Goal: Communication & Community: Participate in discussion

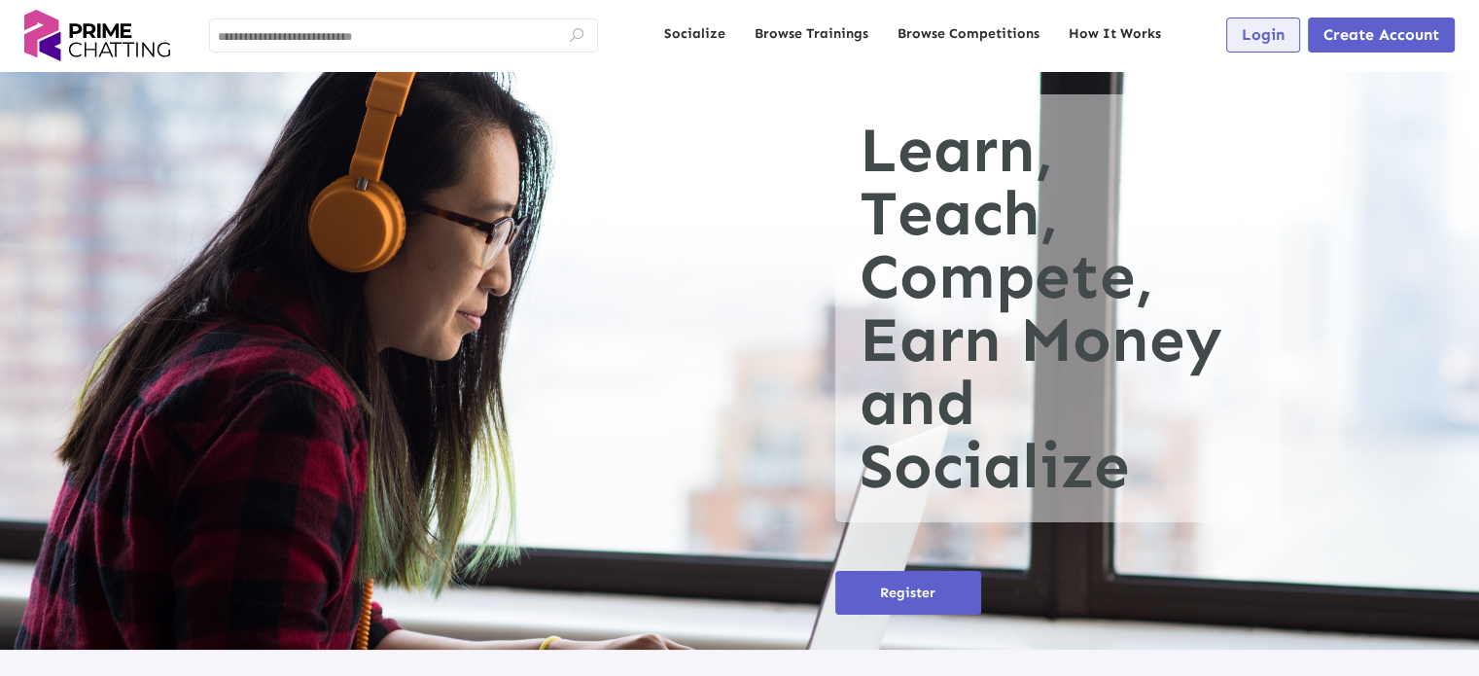
click at [1264, 46] on button "Login" at bounding box center [1263, 35] width 74 height 35
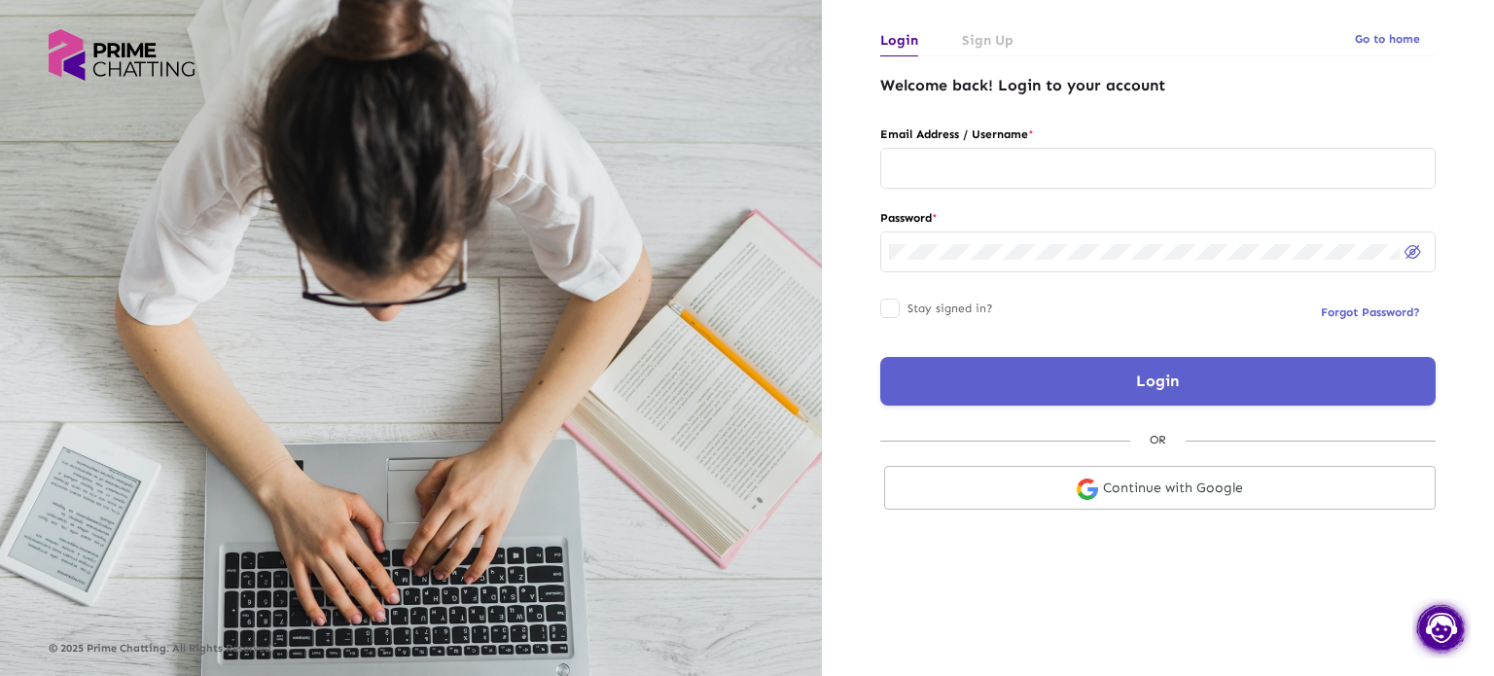
type input "**********"
click at [1128, 495] on link "Continue with Google" at bounding box center [1159, 488] width 551 height 44
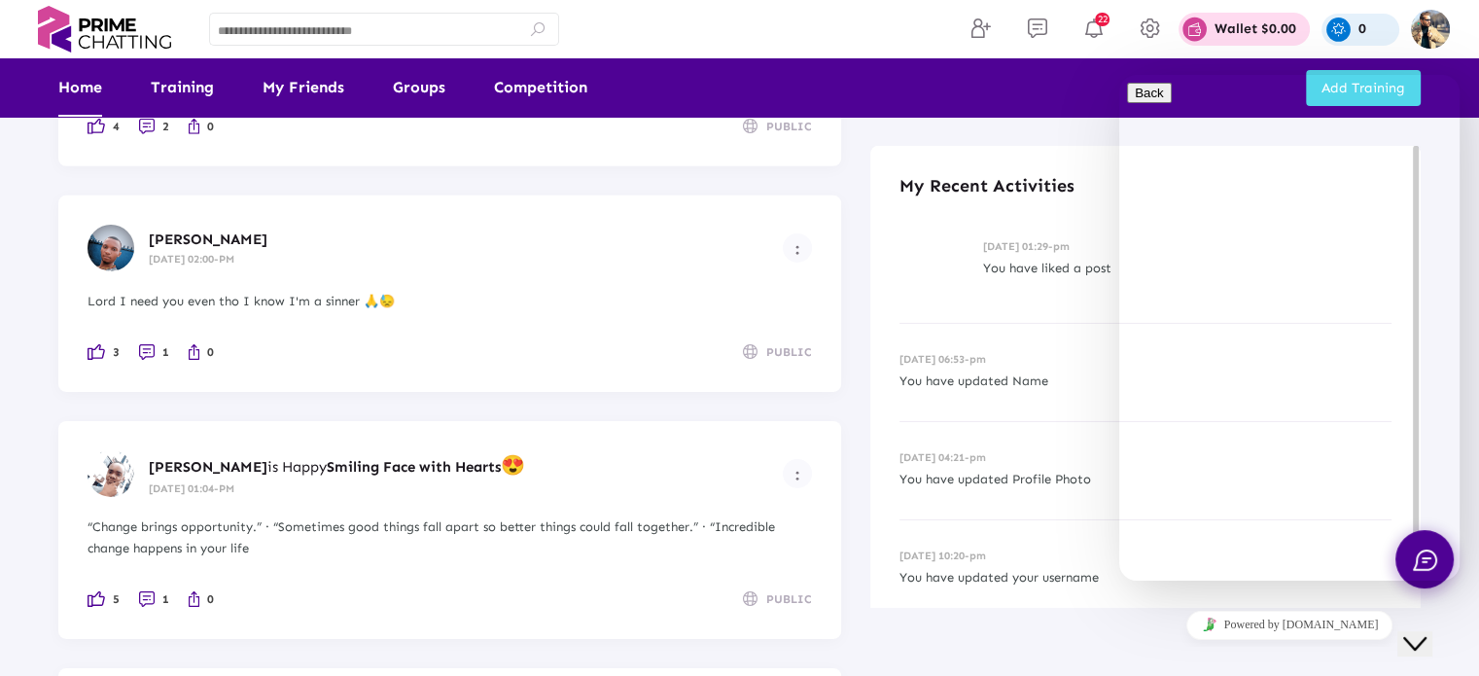
scroll to position [6278, 0]
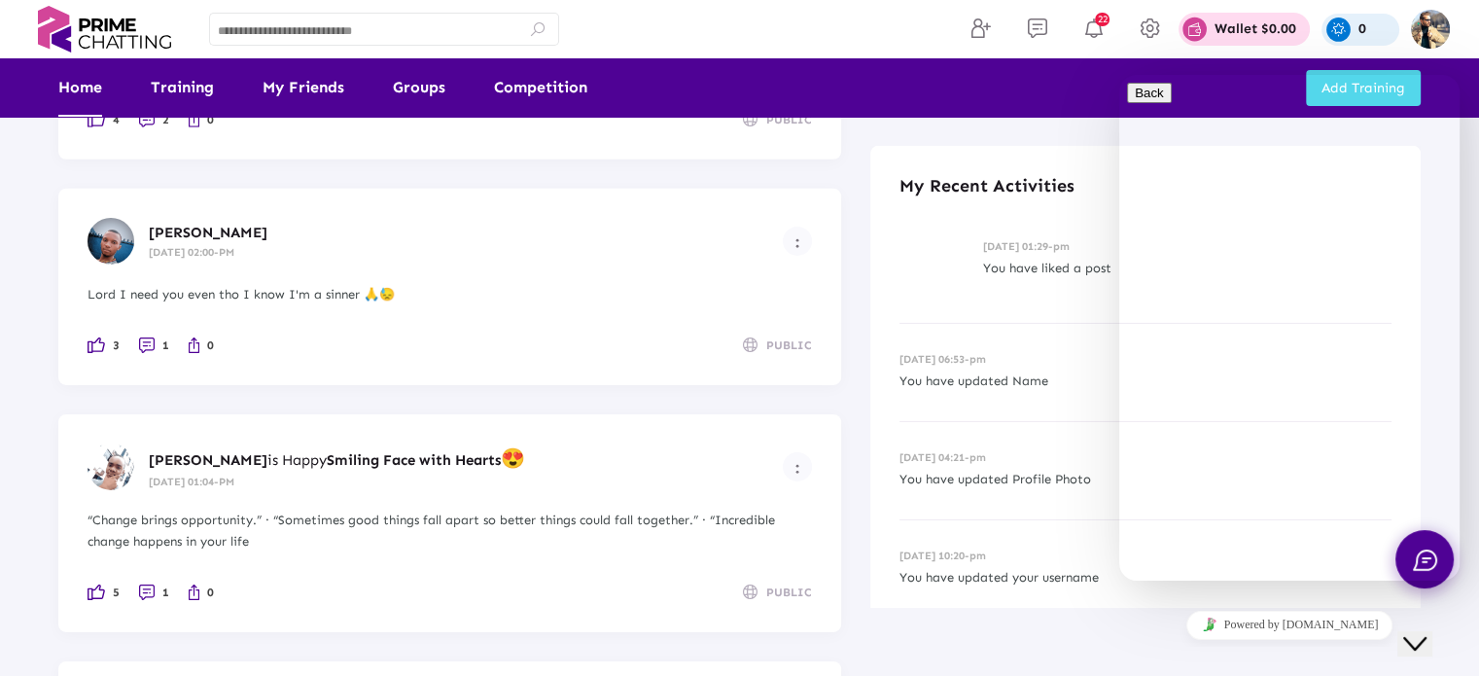
click at [1427, 632] on div "Close Chat This icon closes the chat window." at bounding box center [1414, 643] width 23 height 23
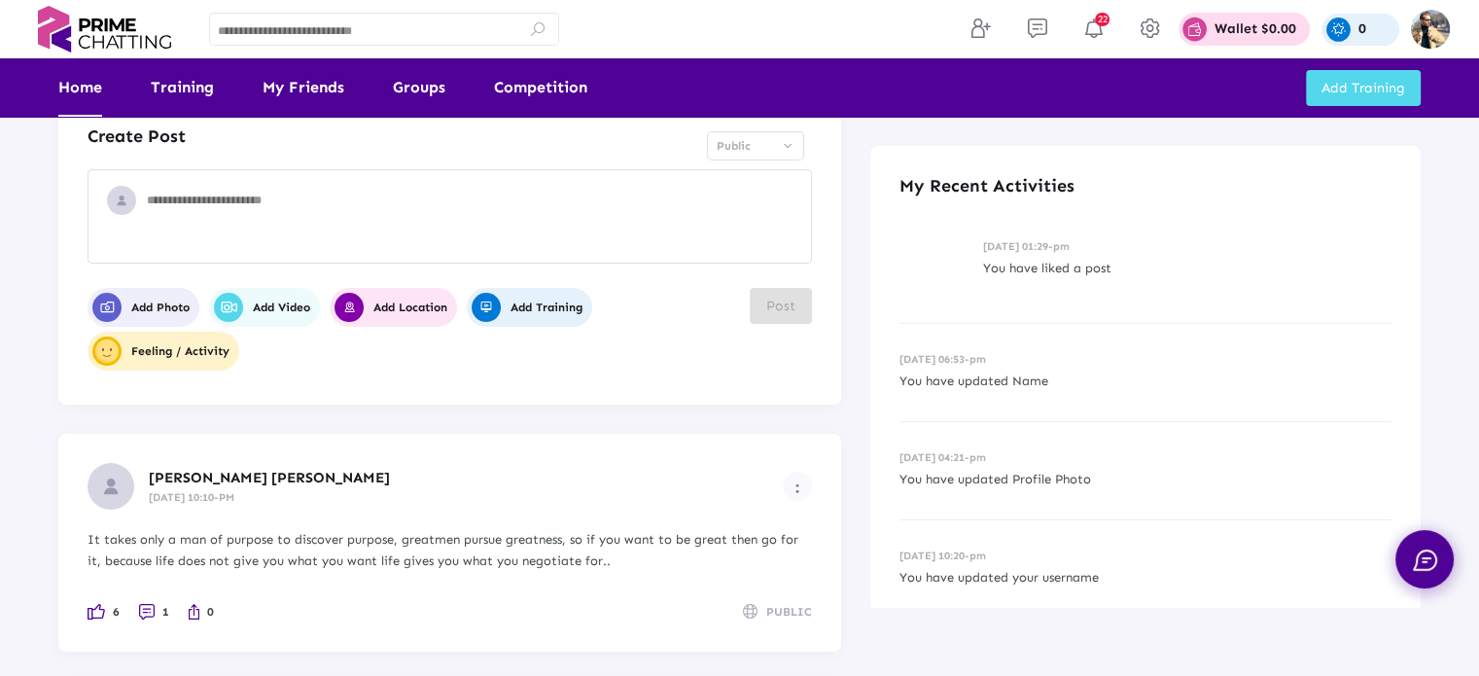
scroll to position [0, 0]
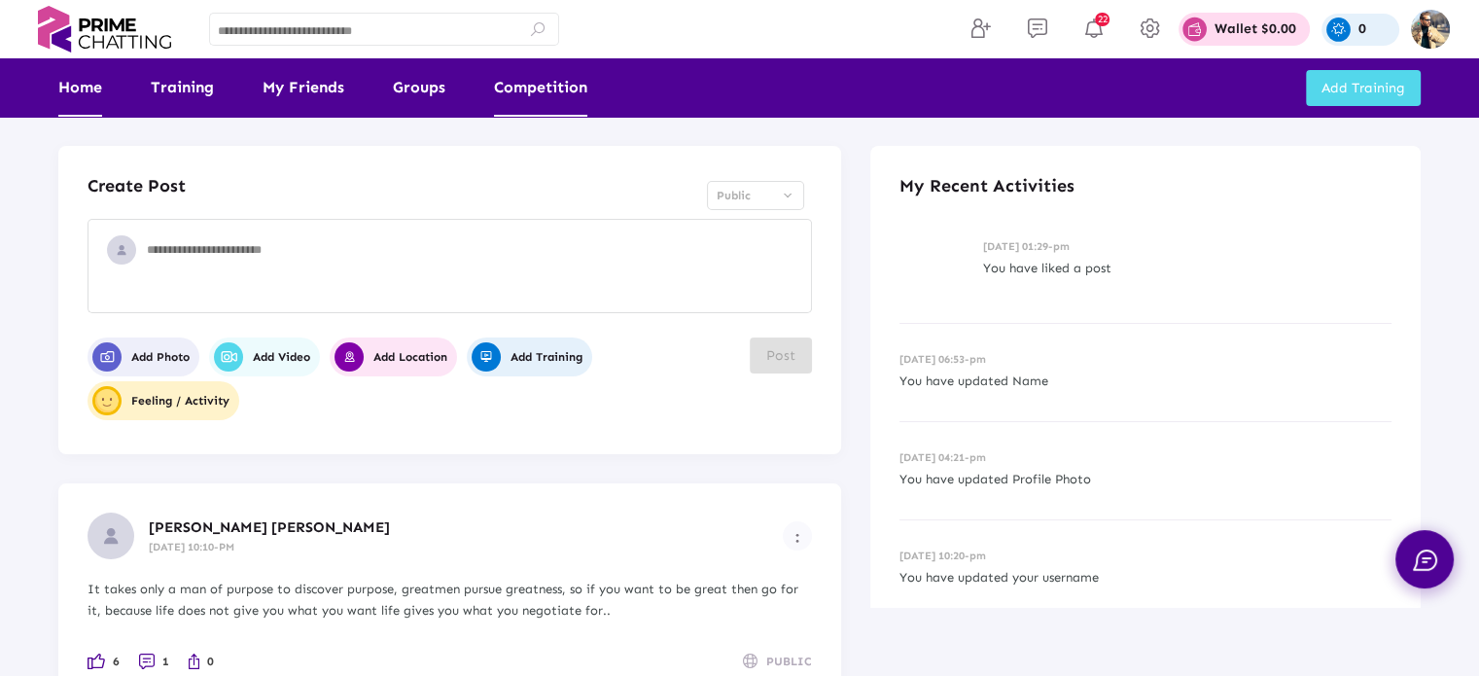
click at [559, 75] on link "Competition" at bounding box center [540, 87] width 93 height 58
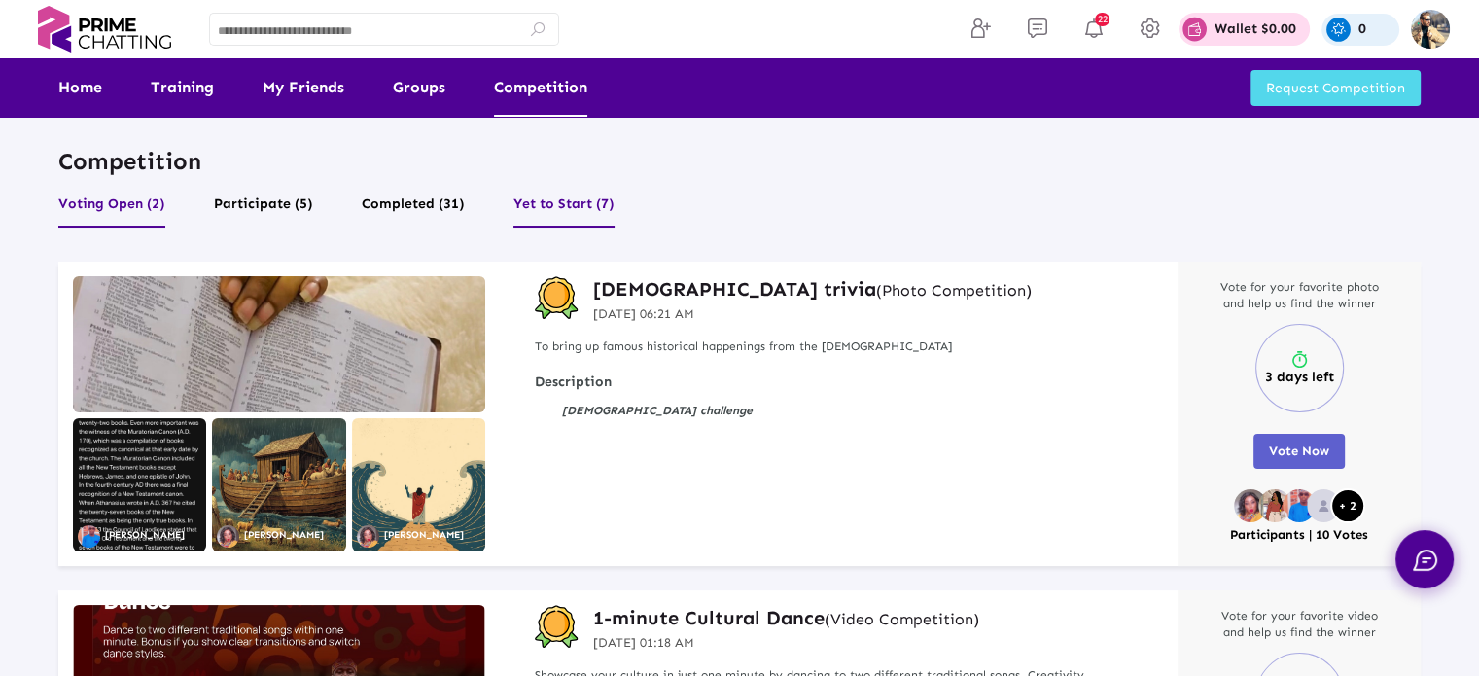
click at [545, 204] on button "Yet to Start (7)" at bounding box center [564, 209] width 101 height 37
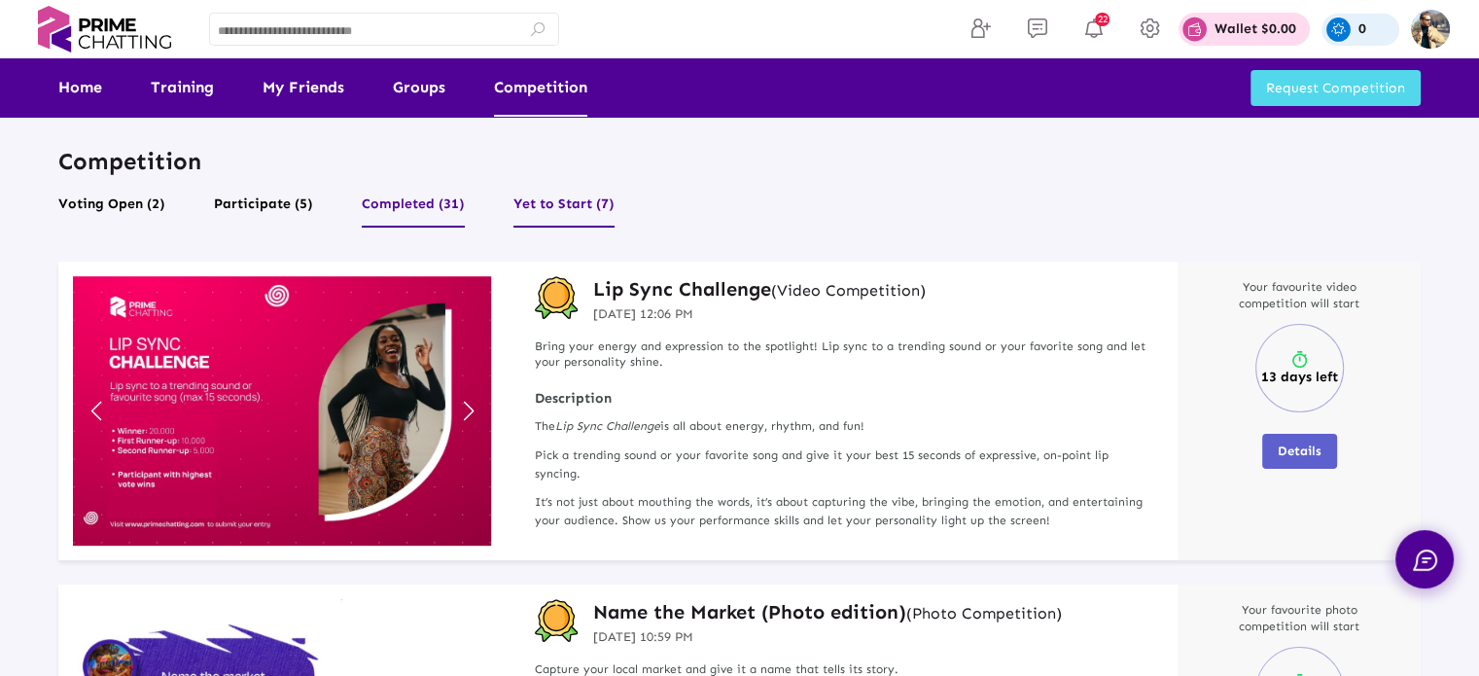
click at [426, 206] on button "Completed (31)" at bounding box center [413, 209] width 103 height 37
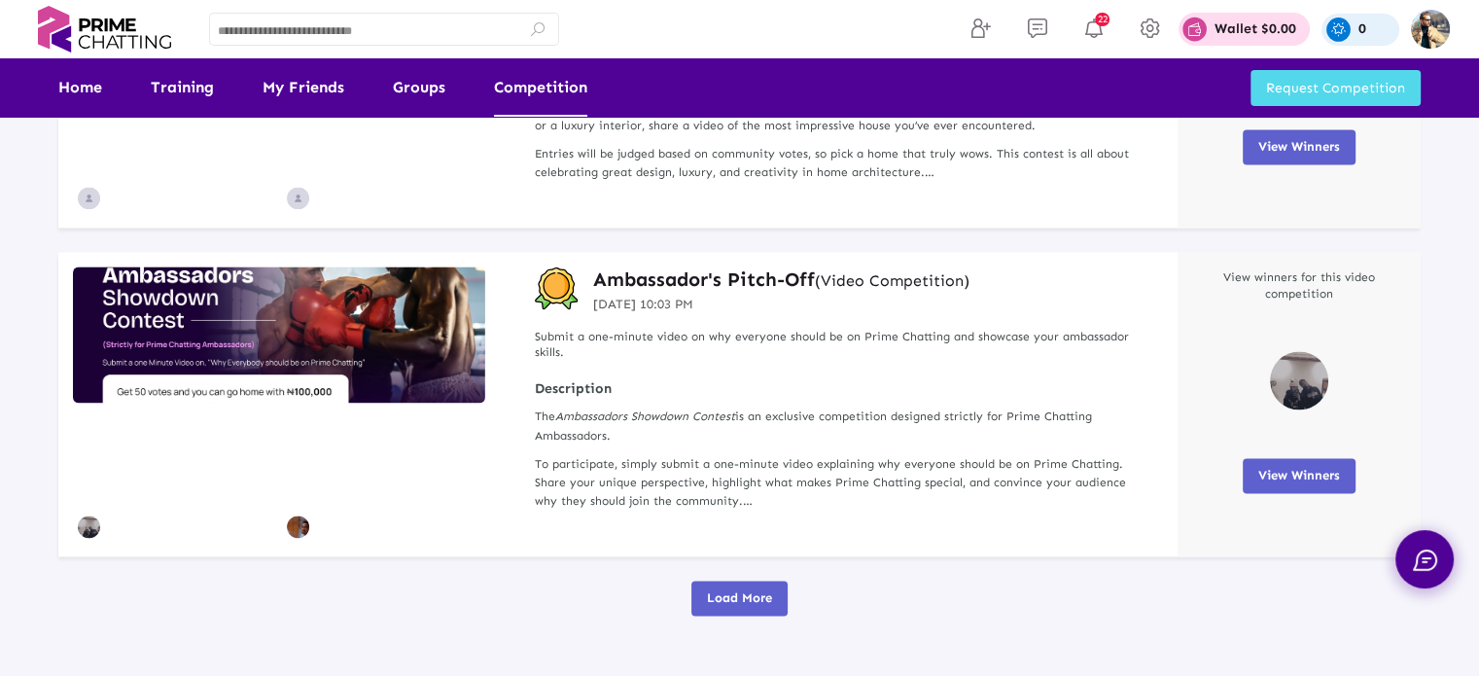
scroll to position [3163, 0]
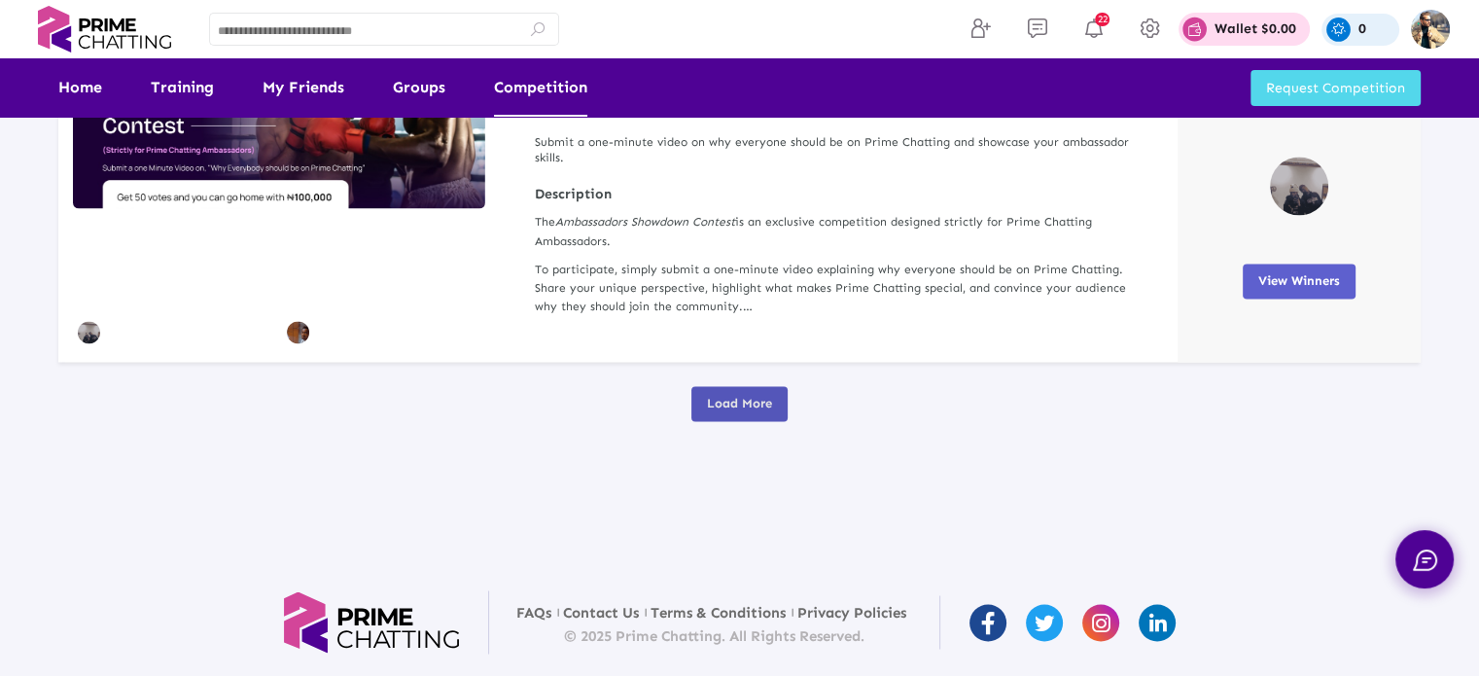
click at [746, 391] on button "Load More" at bounding box center [740, 403] width 96 height 35
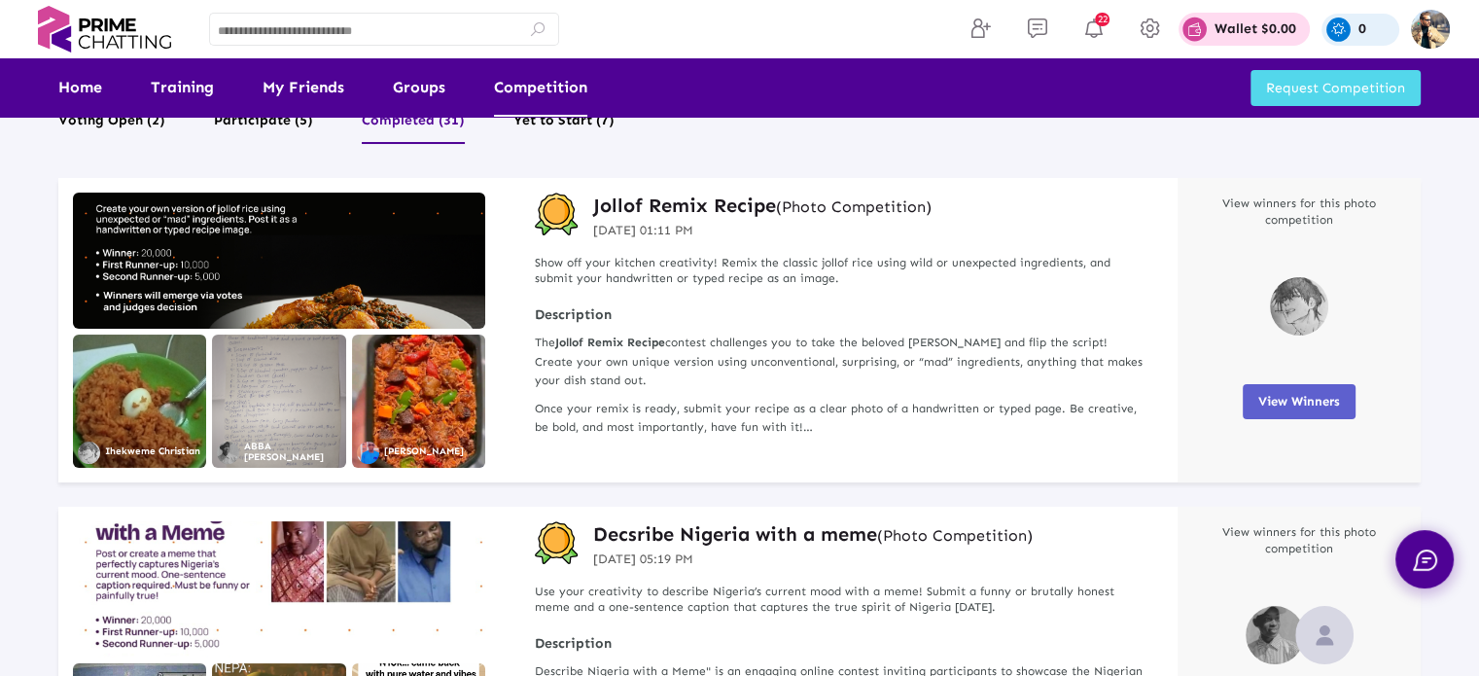
scroll to position [0, 0]
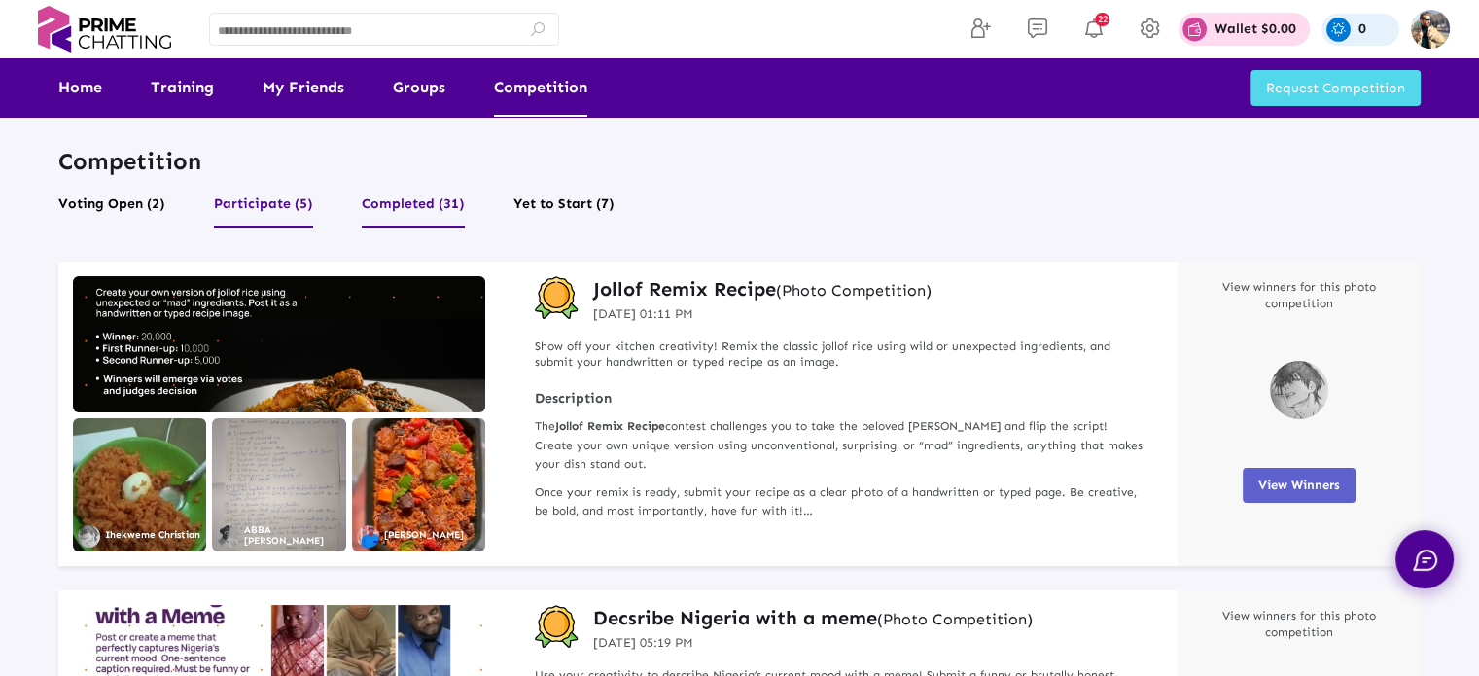
click at [272, 198] on button "Participate (5)" at bounding box center [263, 209] width 99 height 37
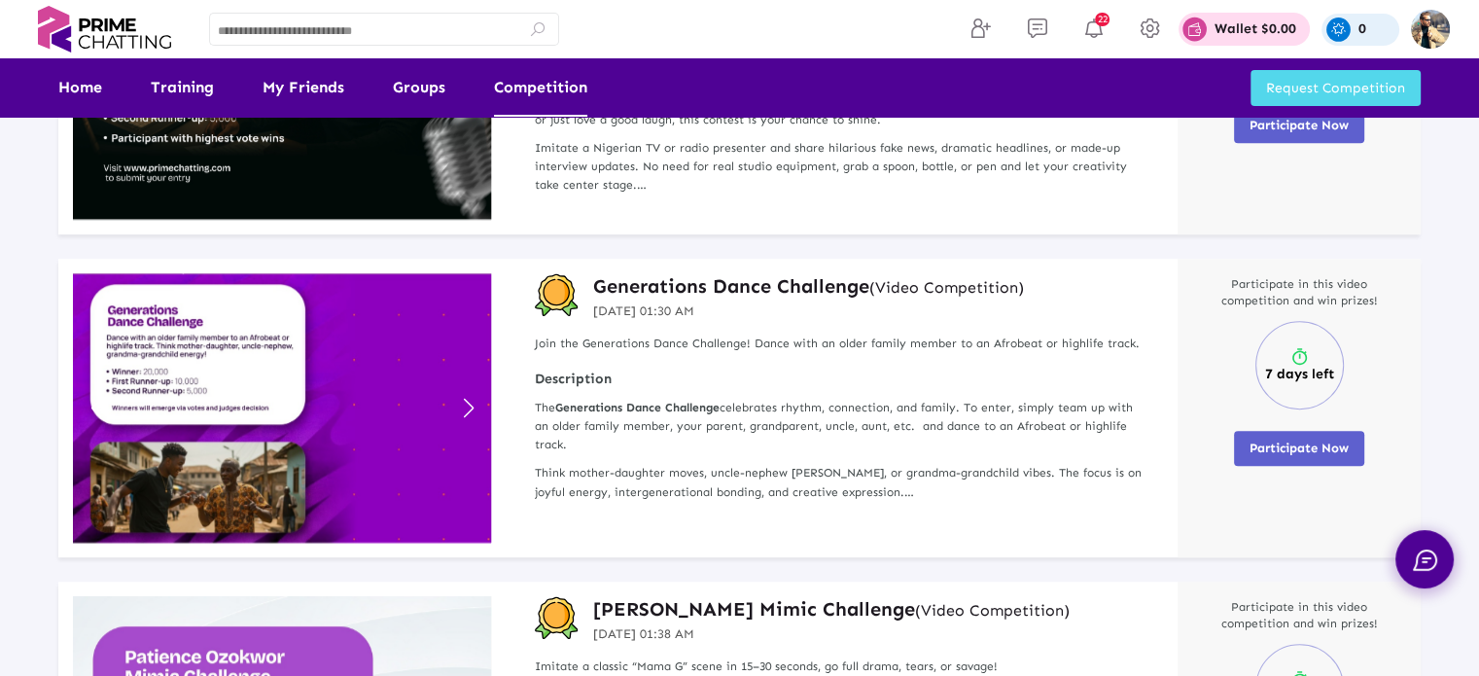
scroll to position [486, 0]
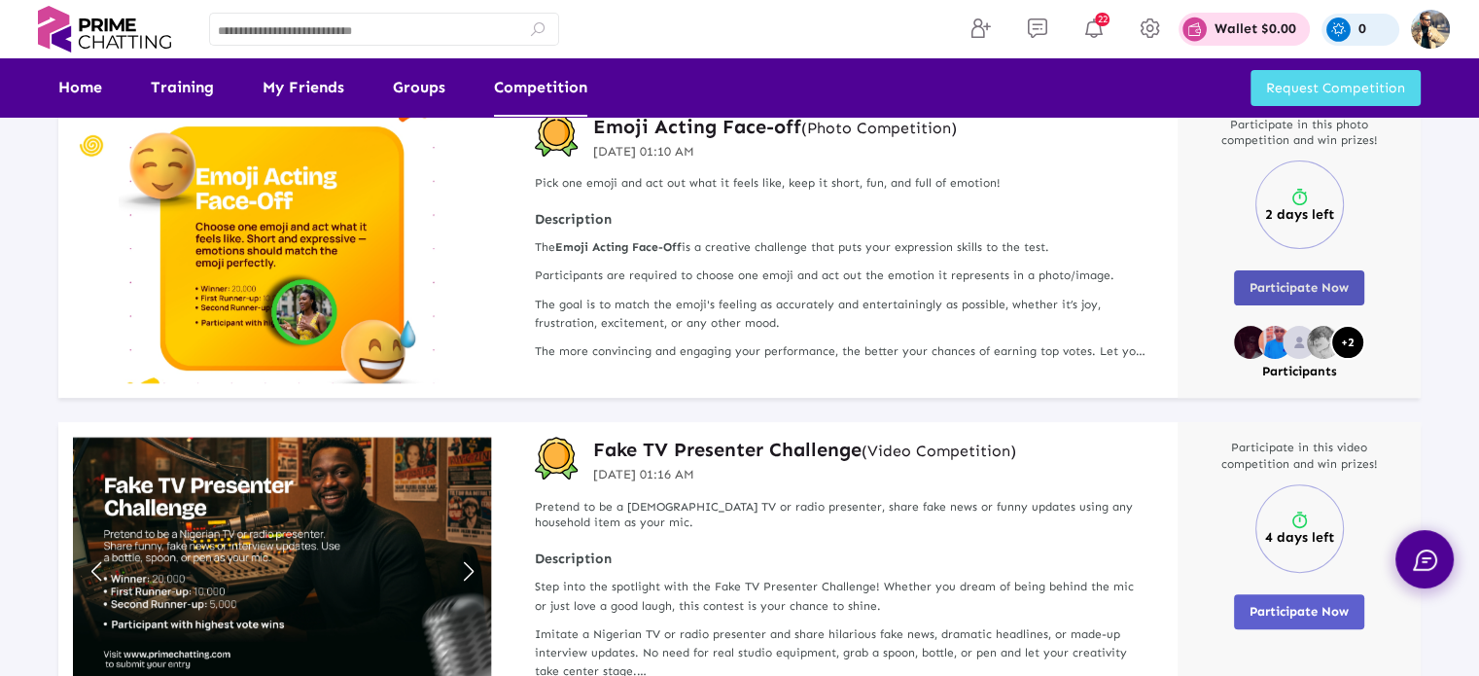
click at [1320, 286] on span "Participate Now" at bounding box center [1299, 287] width 99 height 15
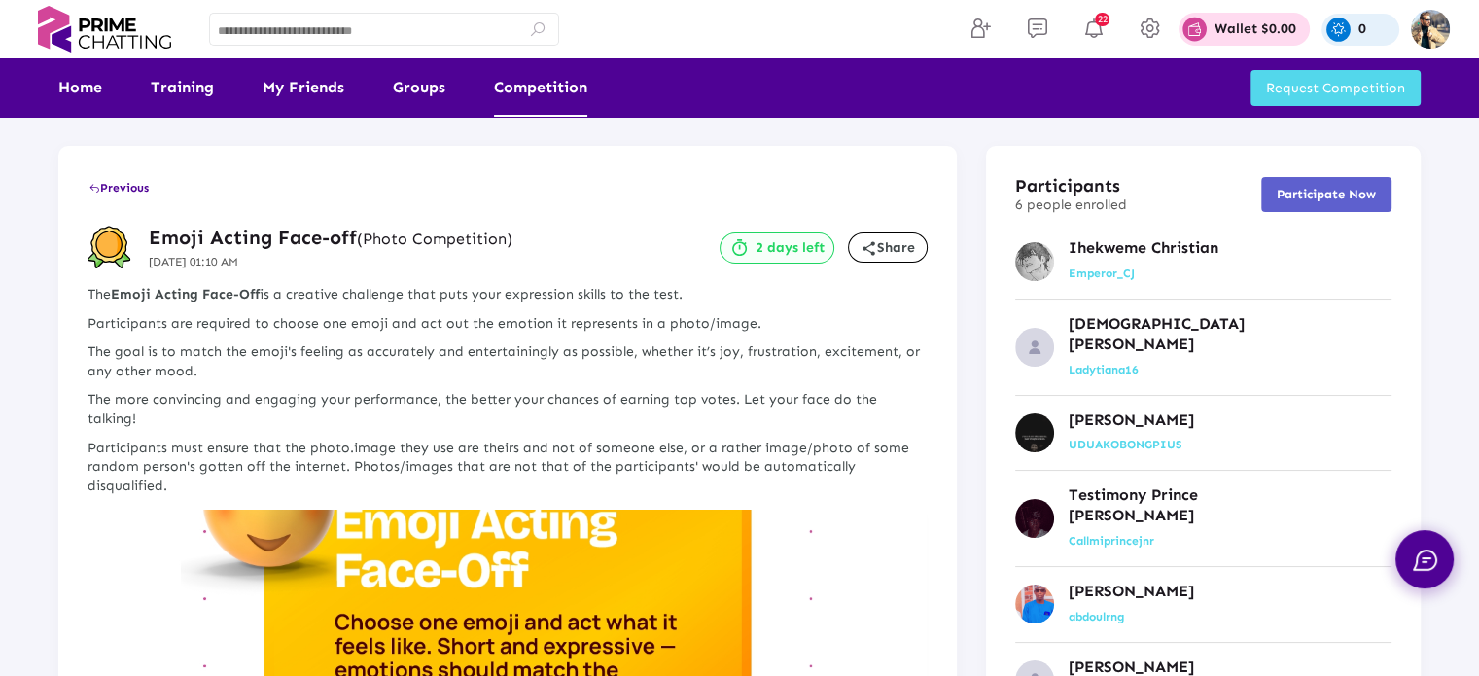
click at [526, 89] on link "Competition" at bounding box center [540, 87] width 93 height 58
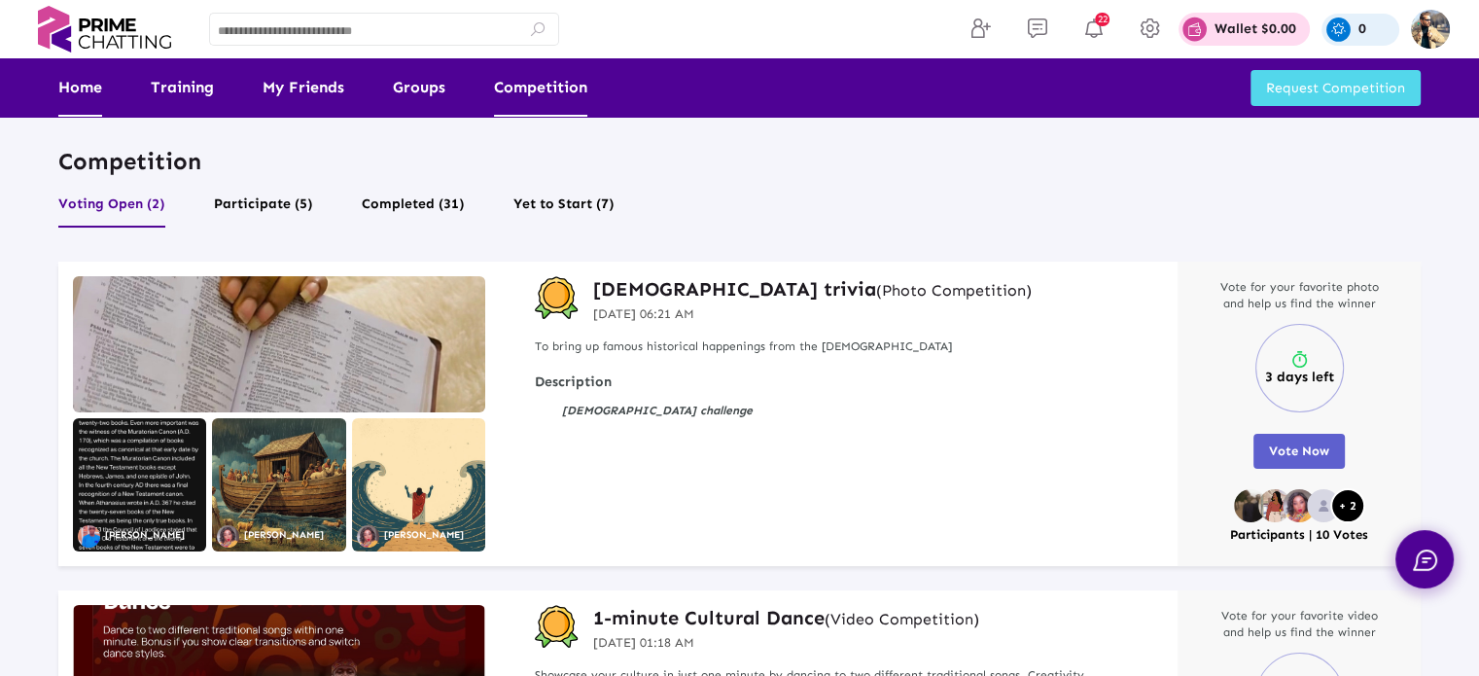
click at [74, 83] on link "Home" at bounding box center [80, 87] width 44 height 58
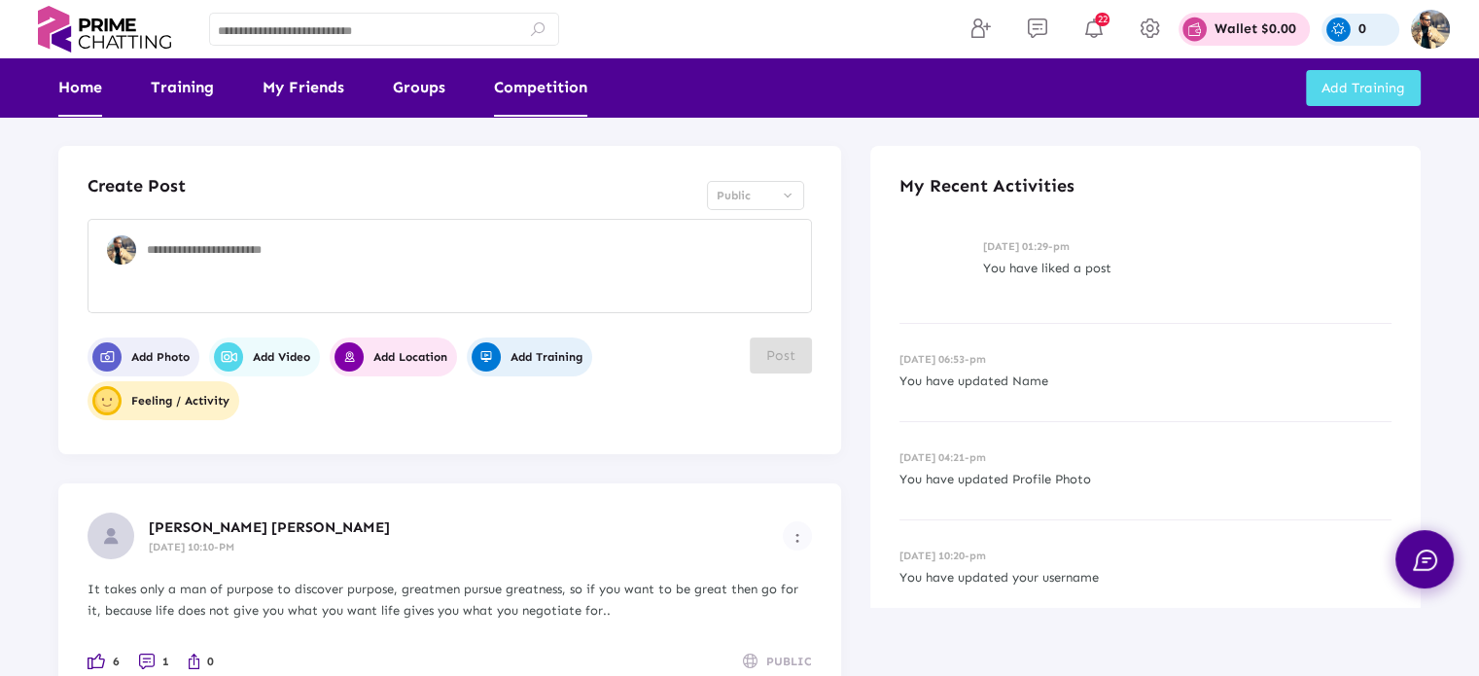
click at [542, 81] on link "Competition" at bounding box center [540, 87] width 93 height 58
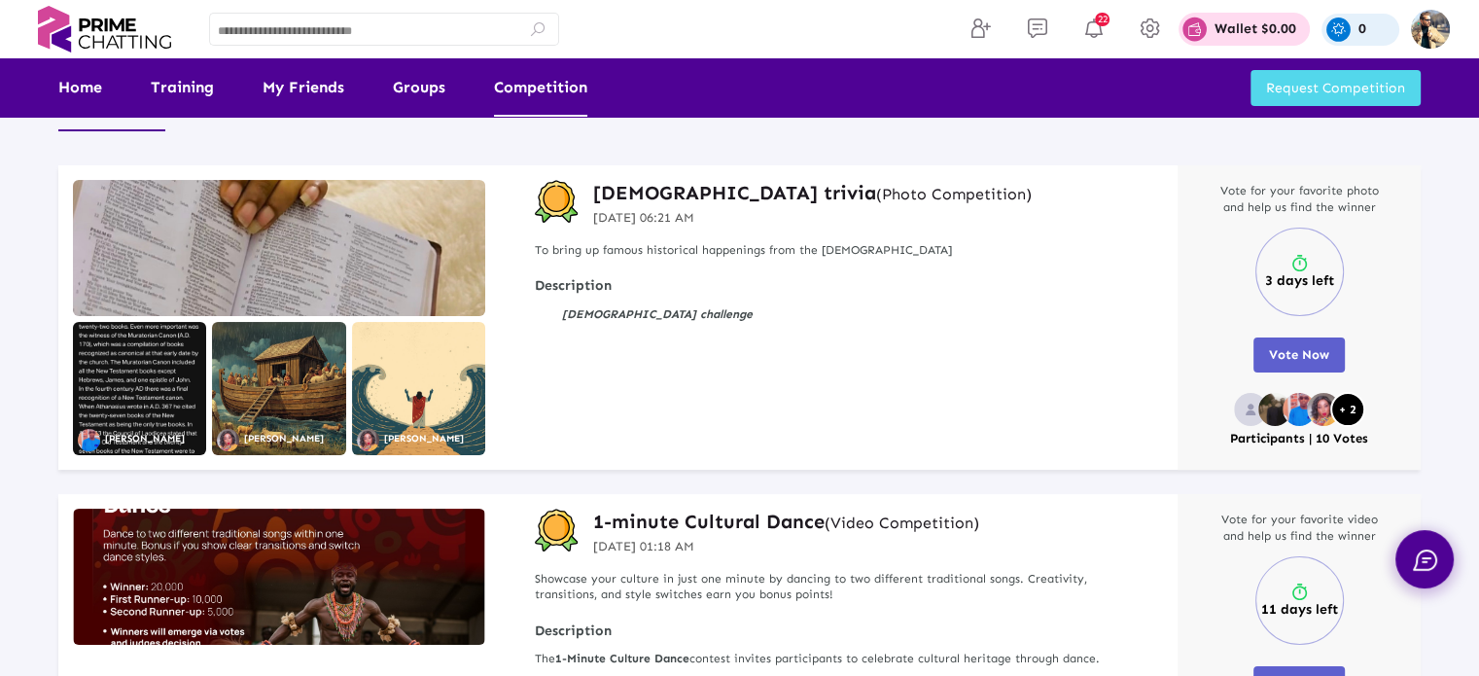
scroll to position [97, 0]
click at [283, 232] on img at bounding box center [279, 247] width 412 height 136
click at [352, 254] on img at bounding box center [279, 247] width 412 height 136
click at [646, 190] on h3 "[DEMOGRAPHIC_DATA] trivia (Photo Competition)" at bounding box center [812, 191] width 439 height 25
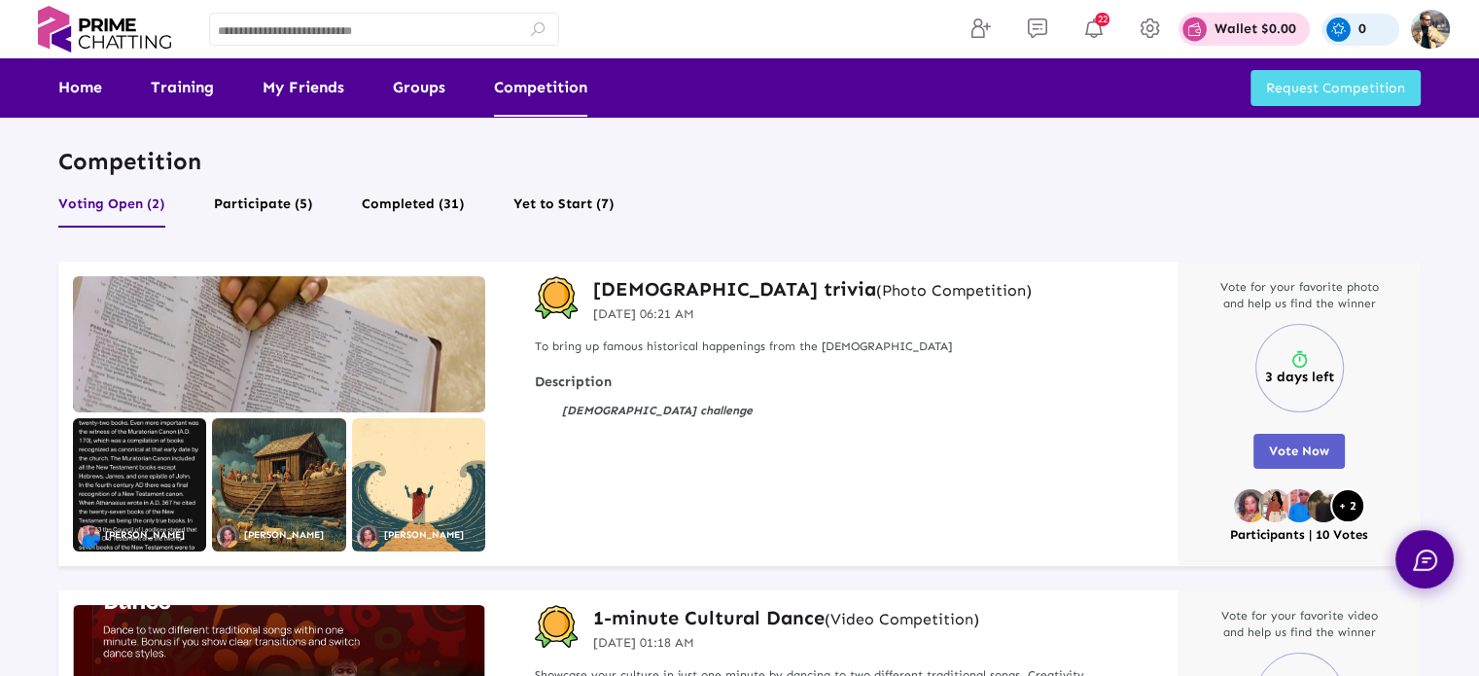
click at [226, 324] on img at bounding box center [279, 344] width 412 height 136
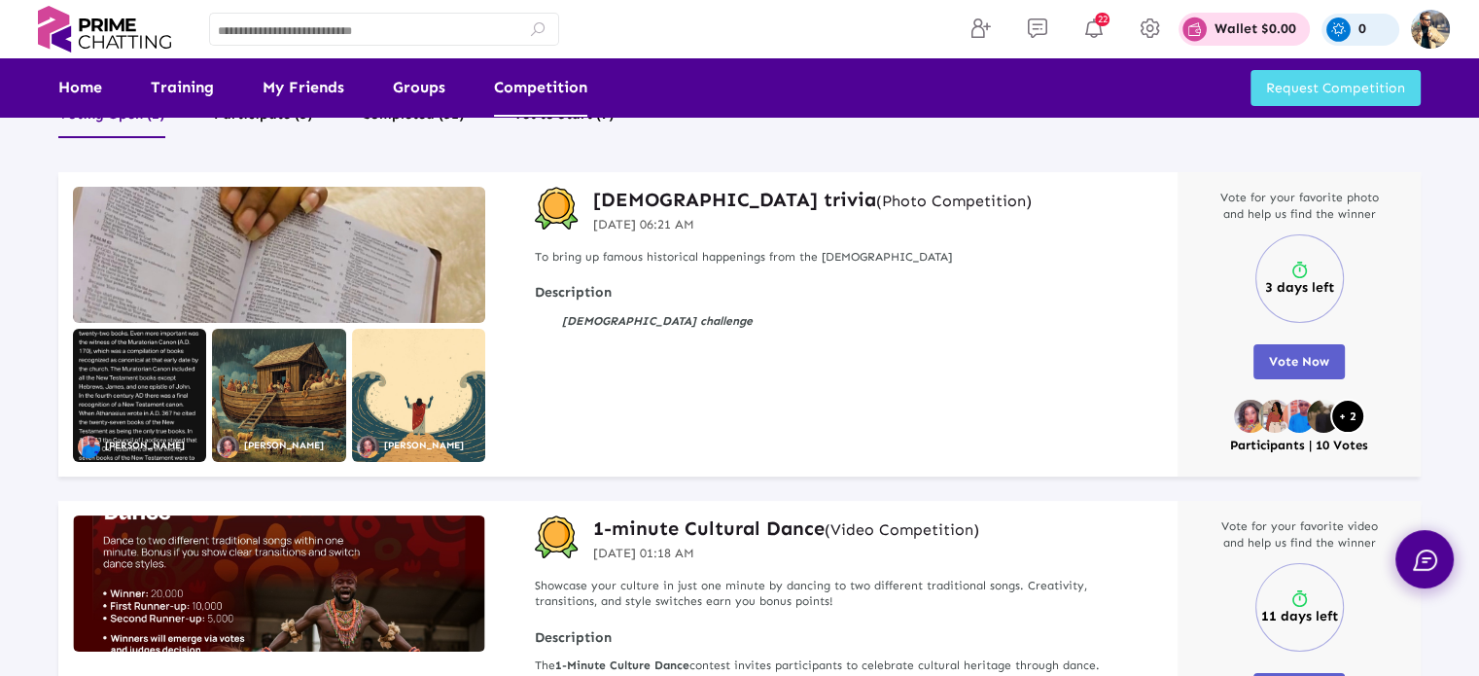
scroll to position [292, 0]
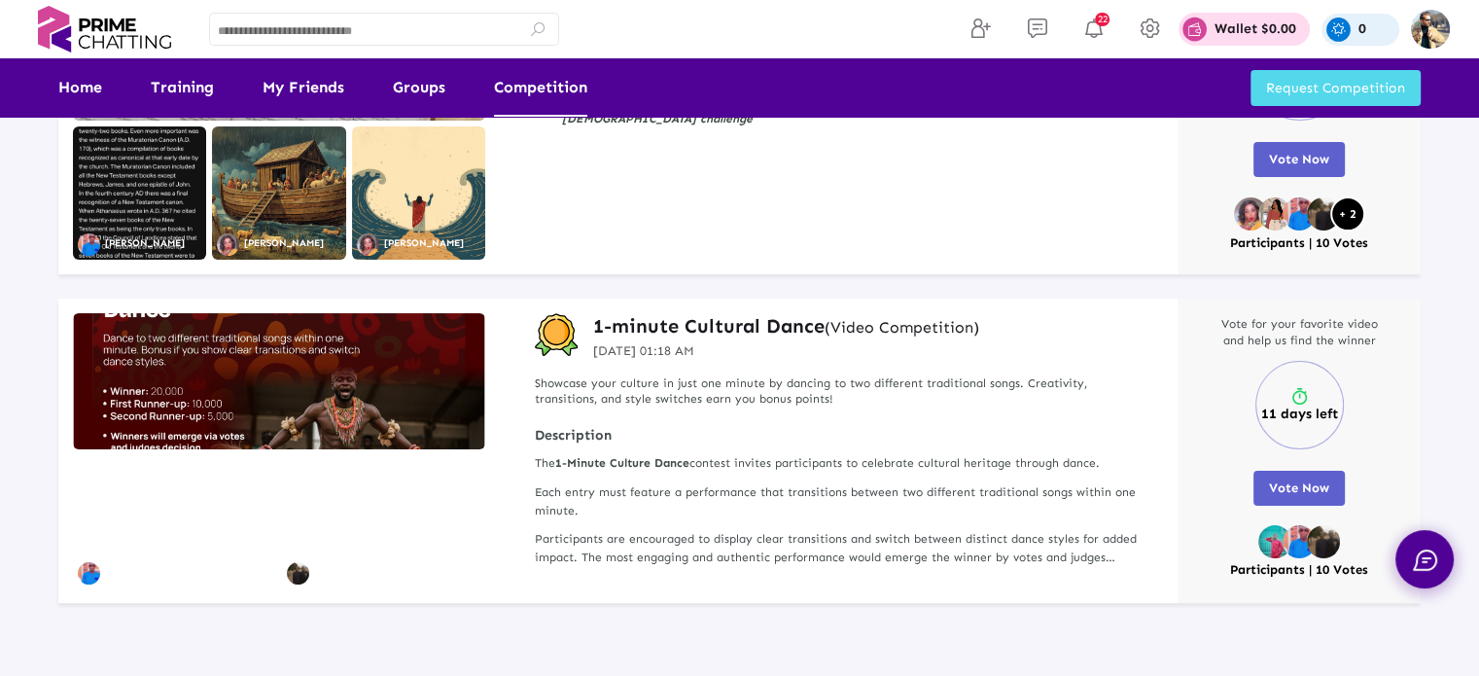
click at [317, 397] on img at bounding box center [279, 381] width 412 height 136
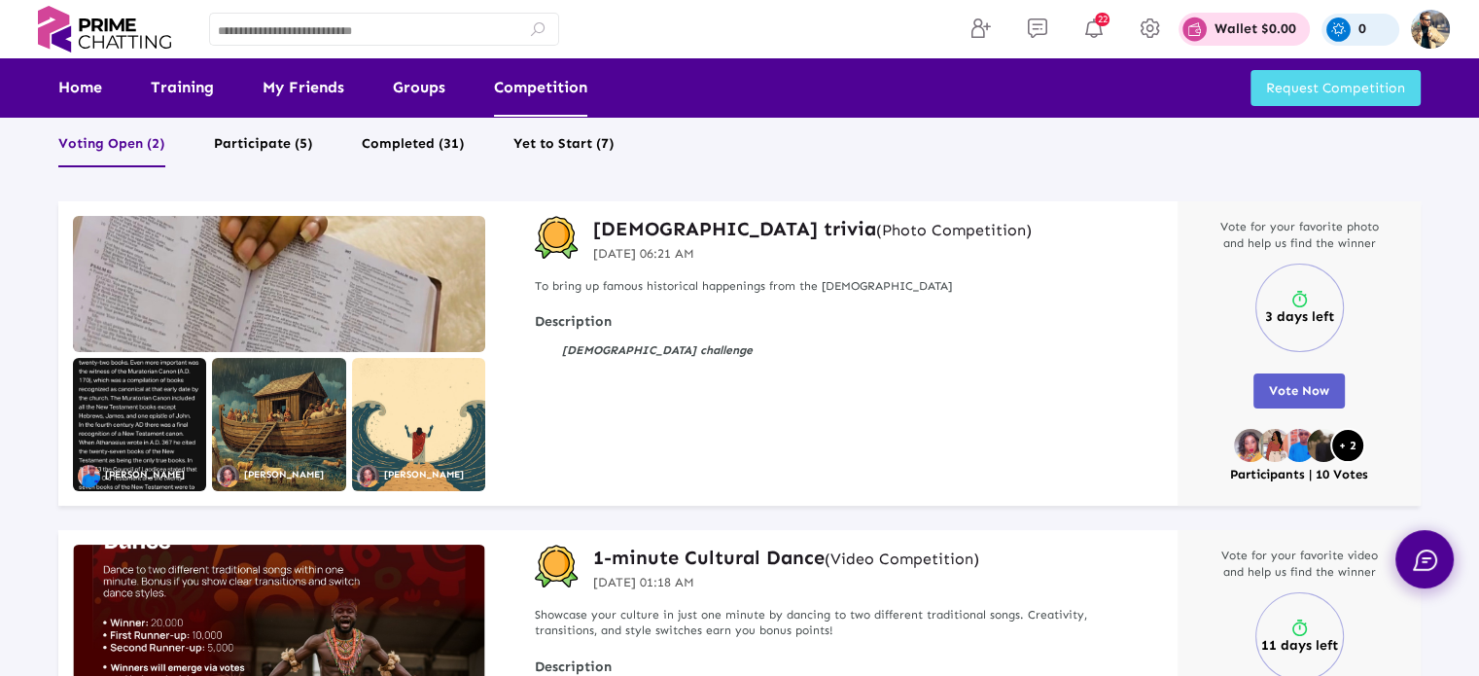
scroll to position [0, 0]
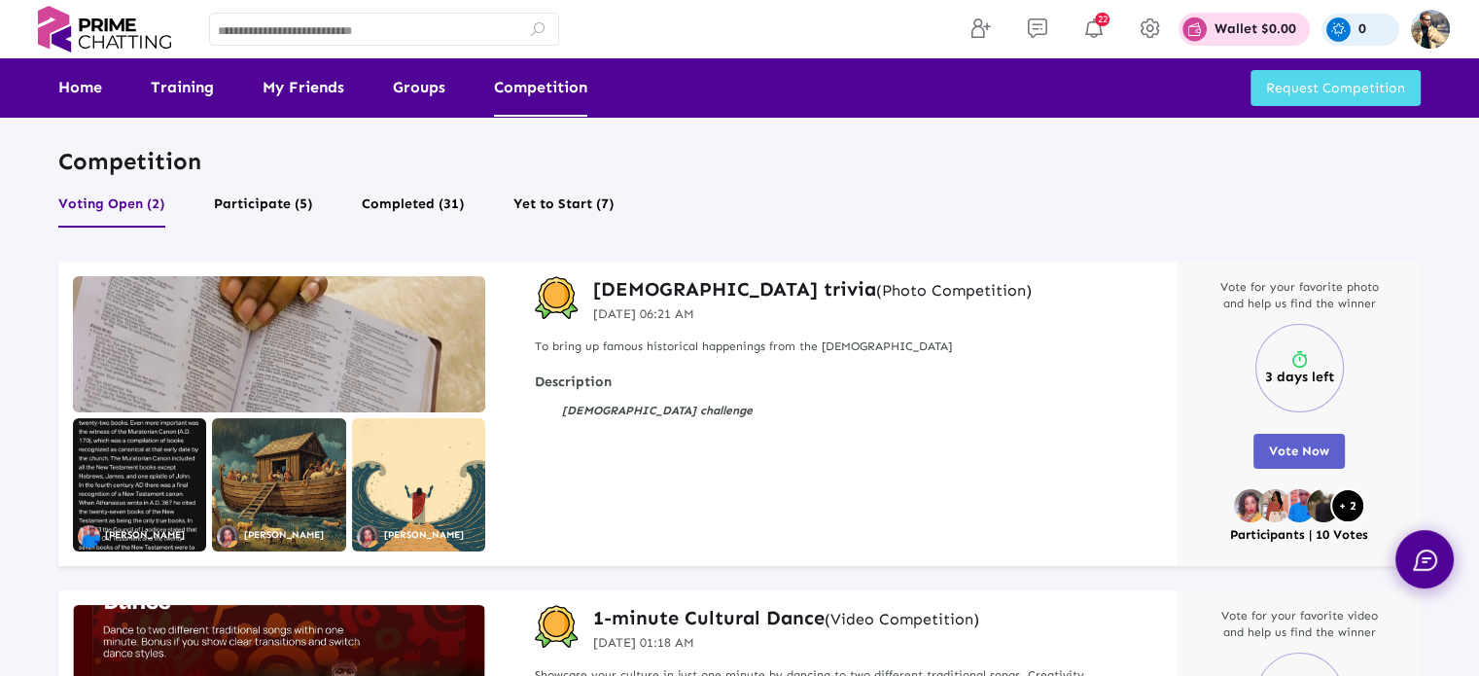
click at [651, 285] on h3 "[DEMOGRAPHIC_DATA] trivia (Photo Competition)" at bounding box center [812, 288] width 439 height 25
click at [280, 205] on button "Participate (5)" at bounding box center [263, 209] width 99 height 37
